Goal: Task Accomplishment & Management: Manage account settings

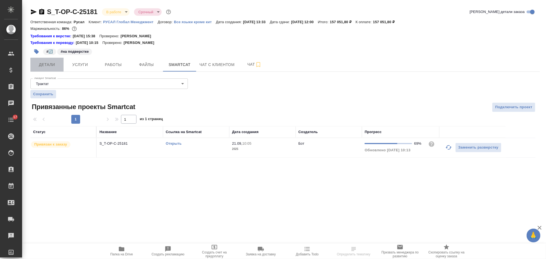
click at [54, 63] on span "Детали" at bounding box center [47, 64] width 27 height 7
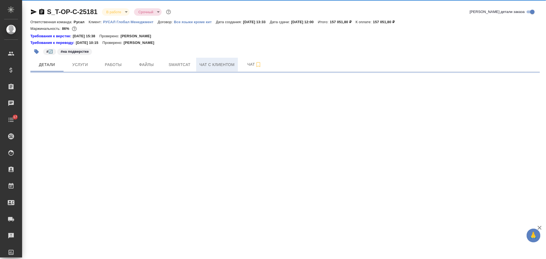
select select "RU"
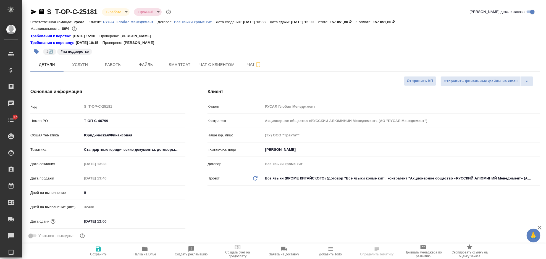
type textarea "x"
type input "[PERSON_NAME]"
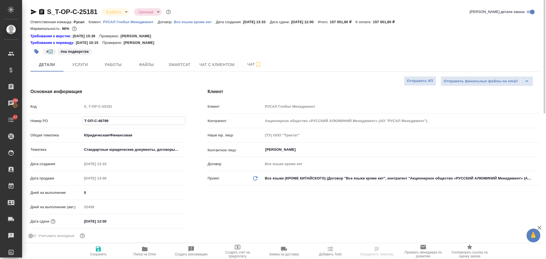
drag, startPoint x: 124, startPoint y: 120, endPoint x: 76, endPoint y: 120, distance: 48.4
click at [76, 120] on div "Номер PO Т-ОП-С-46799" at bounding box center [107, 121] width 155 height 10
select select "RU"
type textarea "x"
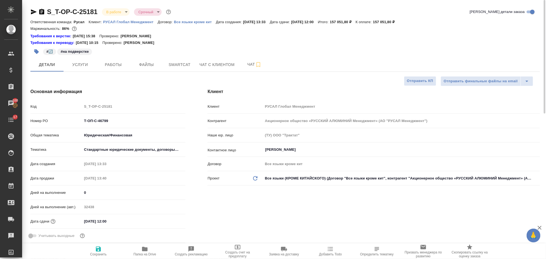
type textarea "x"
click at [189, 65] on span "Smartcat" at bounding box center [179, 64] width 27 height 7
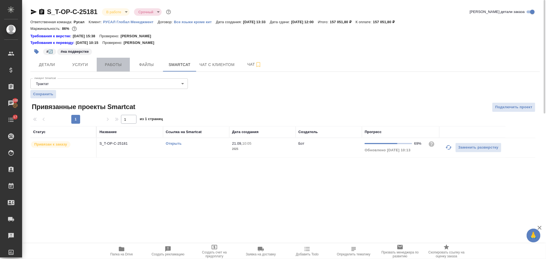
click at [107, 64] on span "Работы" at bounding box center [113, 64] width 27 height 7
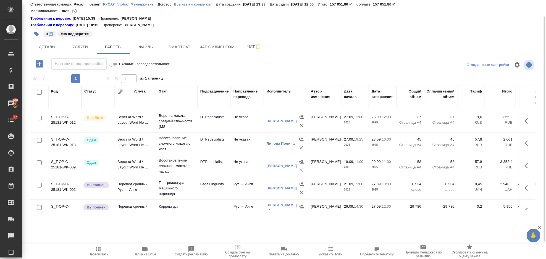
scroll to position [38, 0]
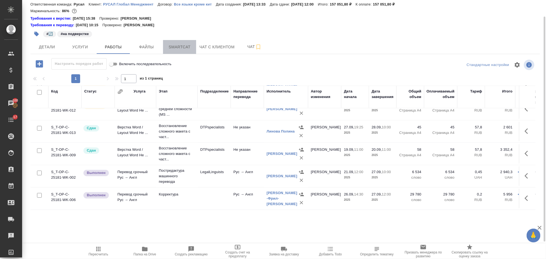
click at [180, 50] on span "Smartcat" at bounding box center [179, 47] width 27 height 7
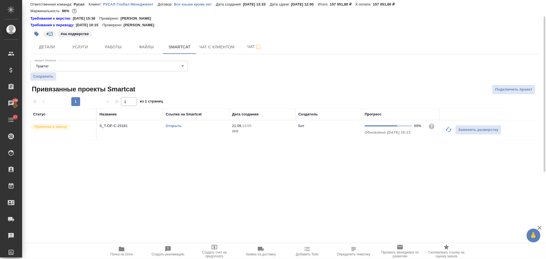
click at [173, 124] on link "Открыть" at bounding box center [174, 126] width 16 height 4
click at [175, 128] on link "Открыть" at bounding box center [174, 126] width 16 height 4
click at [87, 44] on span "Услуги" at bounding box center [80, 47] width 27 height 7
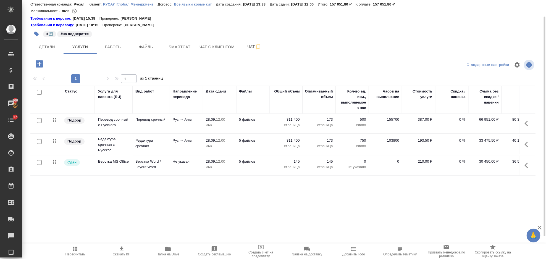
click at [529, 122] on icon "button" at bounding box center [528, 123] width 7 height 7
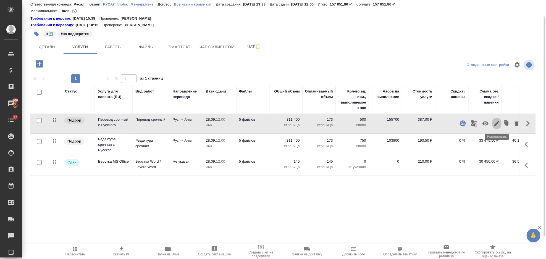
click at [497, 121] on icon "button" at bounding box center [496, 123] width 7 height 7
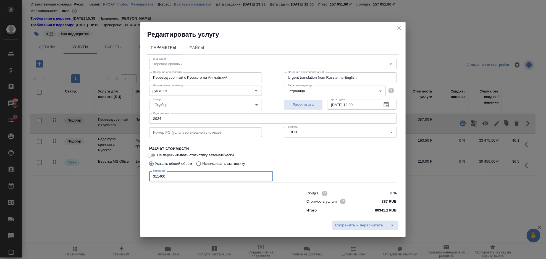
drag, startPoint x: 185, startPoint y: 174, endPoint x: 146, endPoint y: 178, distance: 39.1
click at [146, 178] on div "Параметры Файлы Вид работ Перевод срочный Вид работ Название для клиента Перево…" at bounding box center [272, 128] width 265 height 179
type input "331200"
click at [348, 223] on span "Сохранить и пересчитать" at bounding box center [359, 225] width 48 height 6
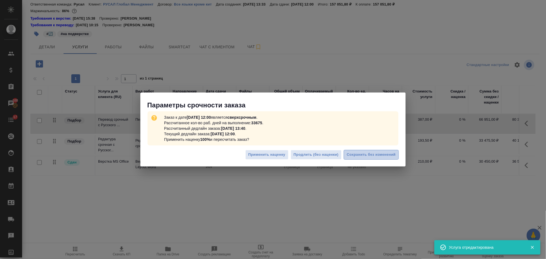
click at [372, 154] on span "Сохранить без изменений" at bounding box center [371, 155] width 49 height 6
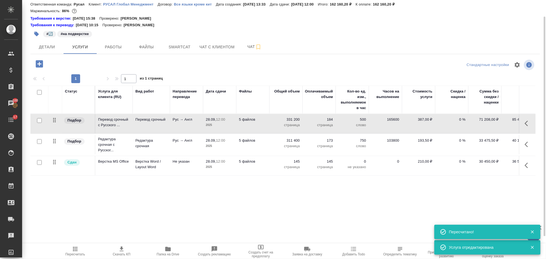
click at [525, 144] on icon "button" at bounding box center [526, 145] width 3 height 6
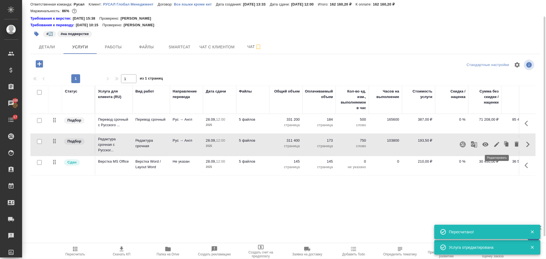
click at [494, 145] on icon "button" at bounding box center [496, 144] width 7 height 7
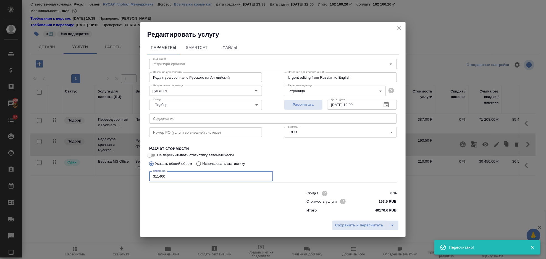
drag, startPoint x: 161, startPoint y: 177, endPoint x: 148, endPoint y: 178, distance: 13.9
click at [149, 178] on input "311400" at bounding box center [211, 176] width 124 height 10
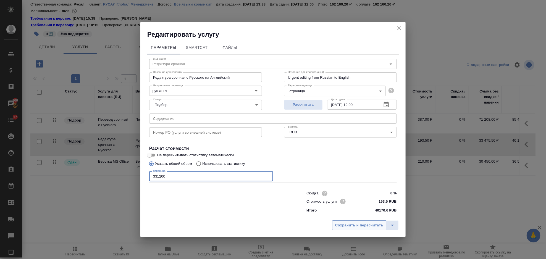
type input "331200"
click at [340, 226] on span "Сохранить и пересчитать" at bounding box center [359, 225] width 48 height 6
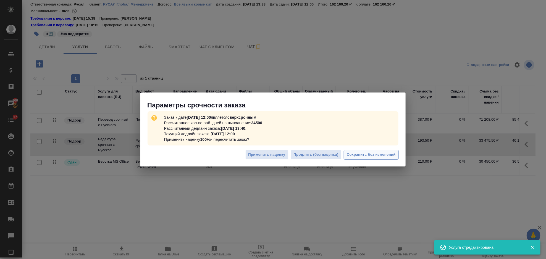
click at [353, 156] on span "Сохранить без изменений" at bounding box center [371, 155] width 49 height 6
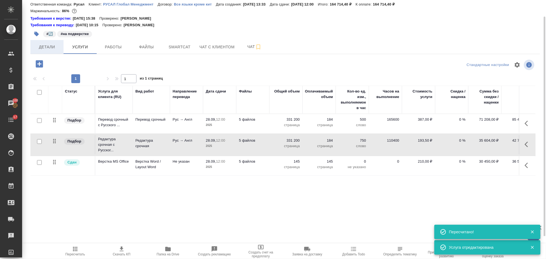
click at [51, 44] on span "Детали" at bounding box center [47, 47] width 27 height 7
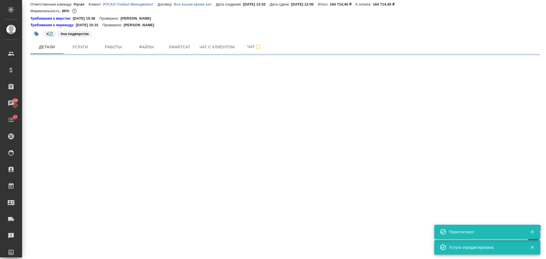
select select "RU"
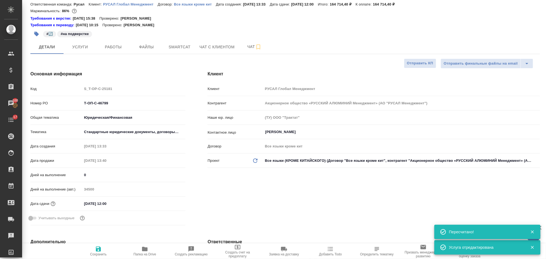
type textarea "x"
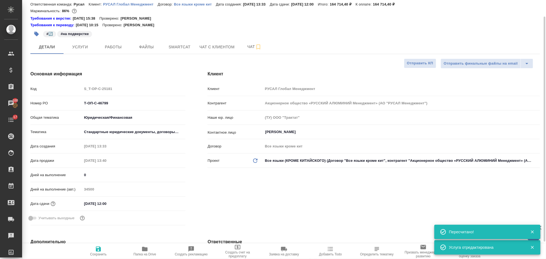
type textarea "x"
click at [88, 51] on button "Услуги" at bounding box center [80, 47] width 33 height 14
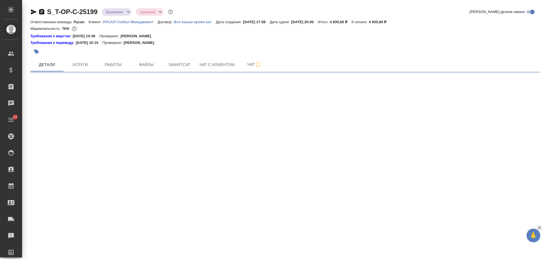
select select "RU"
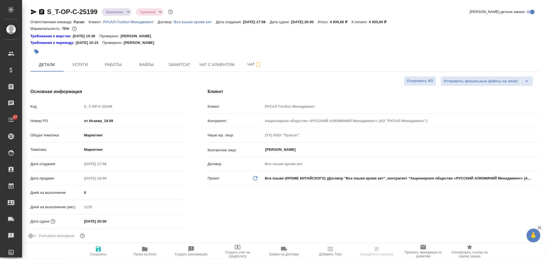
type textarea "x"
click at [85, 68] on button "Услуги" at bounding box center [80, 65] width 33 height 14
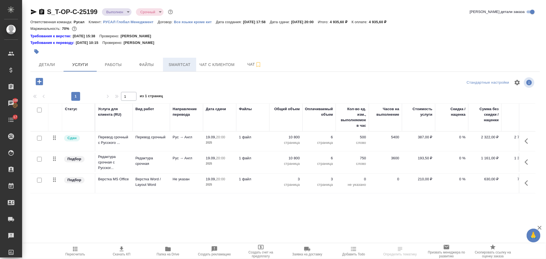
click at [174, 67] on span "Smartcat" at bounding box center [179, 64] width 27 height 7
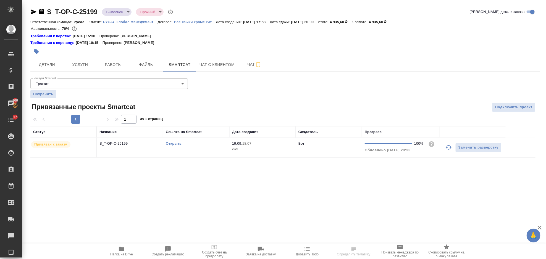
click at [171, 142] on link "Открыть" at bounding box center [174, 143] width 16 height 4
click at [87, 53] on div "S_T-OP-C-25199 Выполнен completed Срочный urgent Кратко детали заказа Ответстве…" at bounding box center [285, 86] width 516 height 172
click at [82, 60] on button "Услуги" at bounding box center [80, 65] width 33 height 14
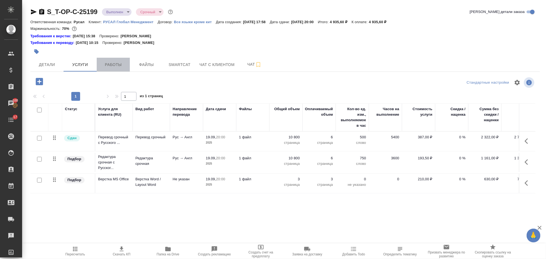
click at [127, 67] on button "Работы" at bounding box center [113, 65] width 33 height 14
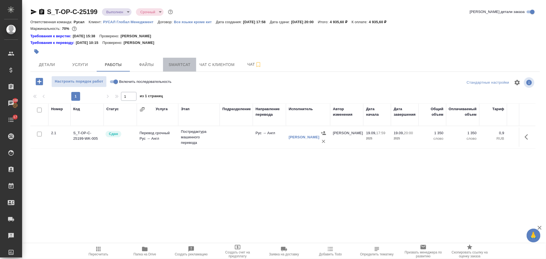
click at [172, 67] on span "Smartcat" at bounding box center [179, 64] width 27 height 7
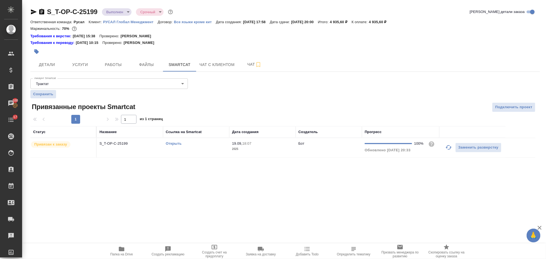
click at [174, 142] on link "Открыть" at bounding box center [174, 143] width 16 height 4
click at [115, 249] on span "Папка на Drive" at bounding box center [122, 251] width 40 height 10
click at [153, 63] on span "Файлы" at bounding box center [146, 64] width 27 height 7
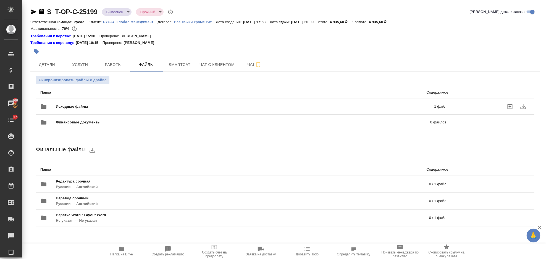
click at [131, 98] on div "Исходные файлы 1 файл" at bounding box center [243, 106] width 417 height 24
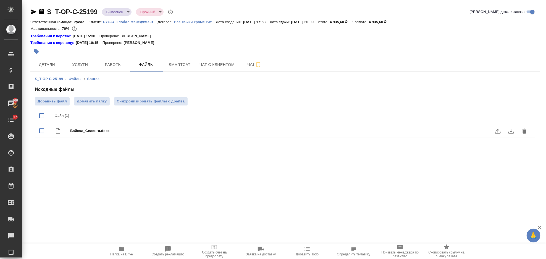
click at [511, 133] on icon "download" at bounding box center [511, 131] width 6 height 5
click at [92, 66] on span "Услуги" at bounding box center [80, 64] width 27 height 7
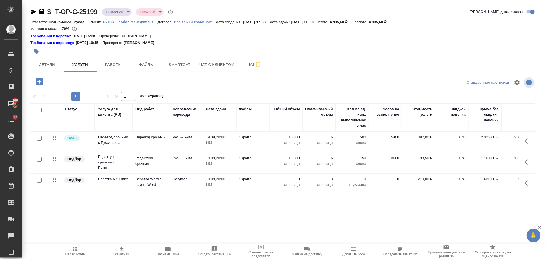
click at [529, 138] on icon "button" at bounding box center [528, 141] width 7 height 7
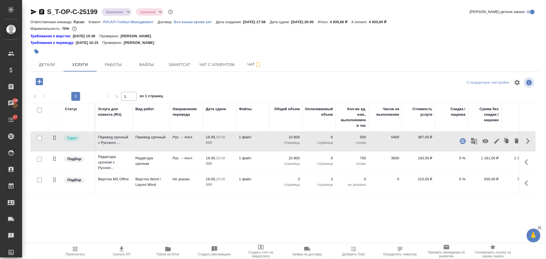
click at [500, 141] on button "button" at bounding box center [496, 141] width 9 height 13
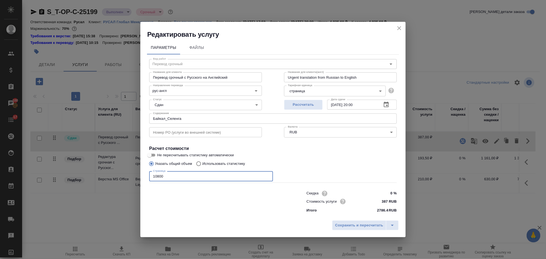
drag, startPoint x: 164, startPoint y: 177, endPoint x: 149, endPoint y: 178, distance: 15.0
click at [149, 178] on div "Вид работ Перевод срочный Вид работ Название для клиента Перевод срочный с Русс…" at bounding box center [273, 135] width 252 height 161
type input "5300"
click at [364, 226] on span "Сохранить и пересчитать" at bounding box center [359, 225] width 48 height 6
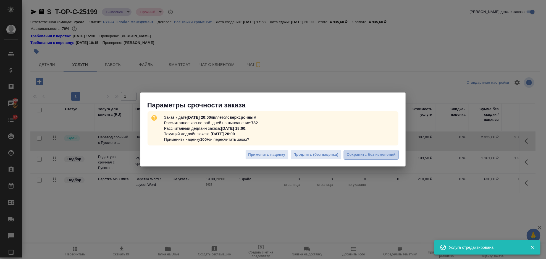
click at [384, 154] on span "Сохранить без изменений" at bounding box center [371, 155] width 49 height 6
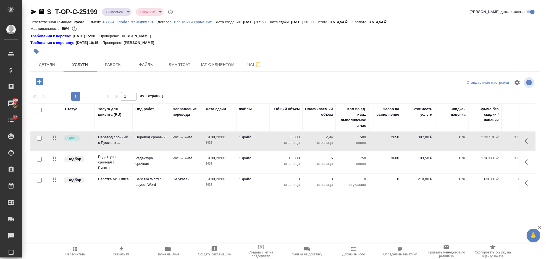
click at [529, 144] on icon "button" at bounding box center [528, 141] width 7 height 7
click at [496, 140] on icon "button" at bounding box center [496, 141] width 7 height 7
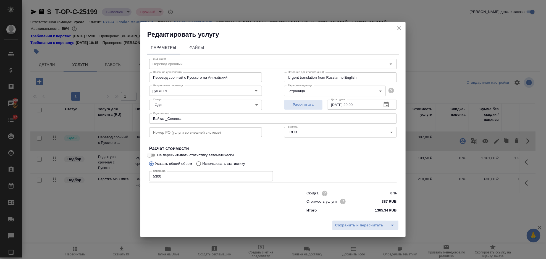
click at [157, 179] on input "5300" at bounding box center [211, 176] width 124 height 10
type input "5400"
click at [345, 222] on button "Сохранить и пересчитать" at bounding box center [359, 225] width 54 height 10
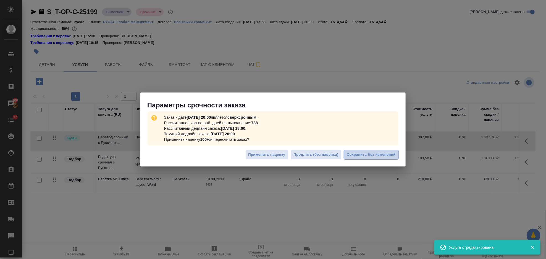
click at [395, 157] on span "Сохранить без изменений" at bounding box center [371, 155] width 49 height 6
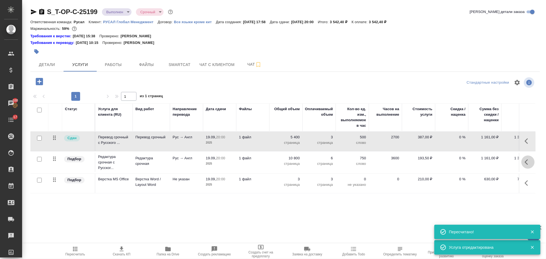
click at [529, 161] on icon "button" at bounding box center [528, 162] width 7 height 7
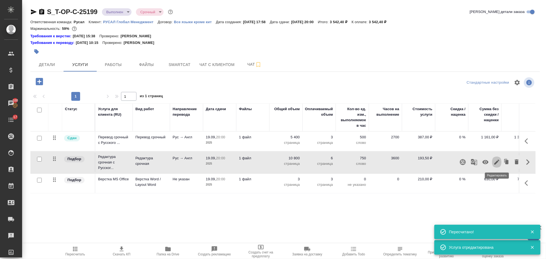
click at [498, 159] on icon "button" at bounding box center [496, 162] width 7 height 7
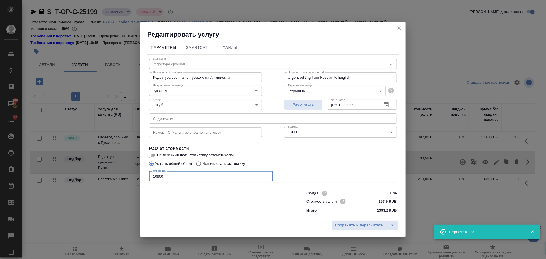
drag, startPoint x: 209, startPoint y: 177, endPoint x: 145, endPoint y: 180, distance: 64.4
click at [161, 177] on input "10800" at bounding box center [211, 176] width 124 height 10
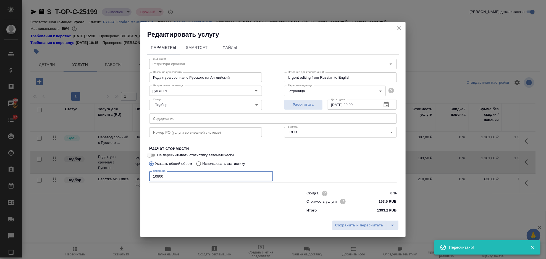
click at [145, 180] on div "Параметры SmartCat Файлы Вид работ Редактура срочная Вид работ Название для кли…" at bounding box center [272, 128] width 265 height 179
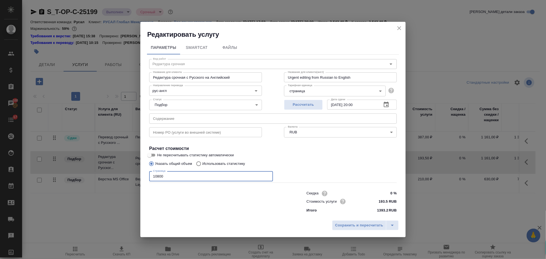
drag, startPoint x: 169, startPoint y: 178, endPoint x: 144, endPoint y: 179, distance: 24.0
click at [144, 179] on div "Параметры SmartCat Файлы Вид работ Редактура срочная Вид работ Название для кли…" at bounding box center [272, 128] width 265 height 179
type input "5400"
click at [341, 225] on span "Сохранить и пересчитать" at bounding box center [359, 225] width 48 height 6
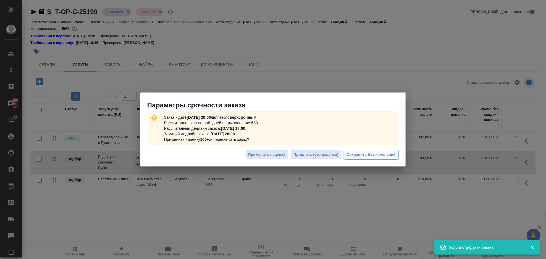
click at [382, 154] on span "Сохранить без изменений" at bounding box center [371, 155] width 49 height 6
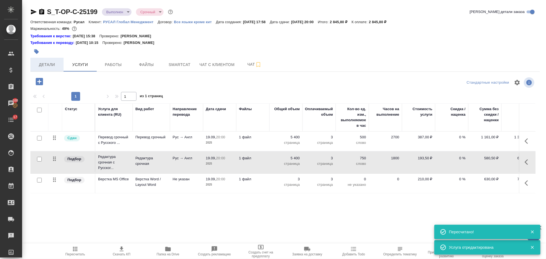
click at [46, 63] on span "Детали" at bounding box center [47, 64] width 27 height 7
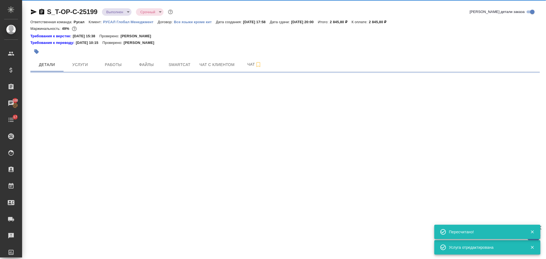
select select "RU"
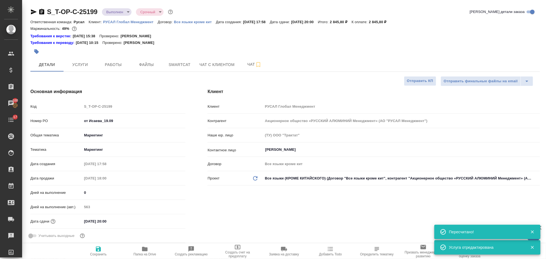
type textarea "x"
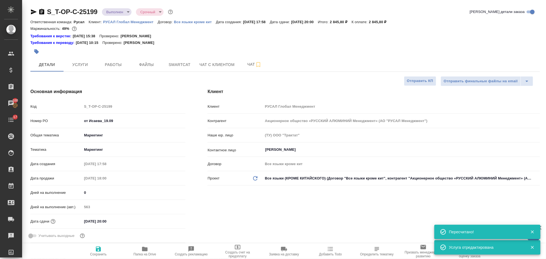
type textarea "x"
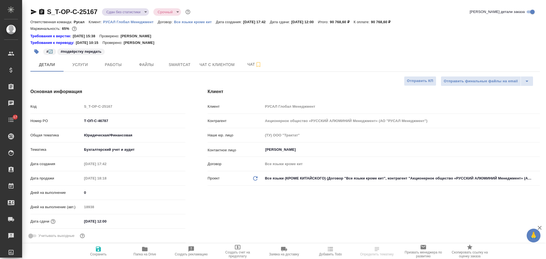
select select "RU"
type textarea "x"
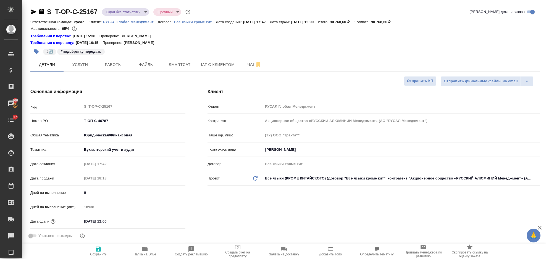
type textarea "x"
select select "RU"
click at [162, 86] on div "Основная информация Код S_T-OP-C-25211 Номер PO Т-ОП-С-46826 Общая тематика Тех…" at bounding box center [107, 166] width 177 height 179
